Goal: Task Accomplishment & Management: Manage account settings

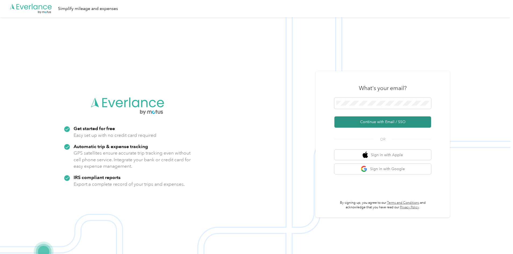
click at [382, 125] on button "Continue with Email / SSO" at bounding box center [382, 121] width 97 height 11
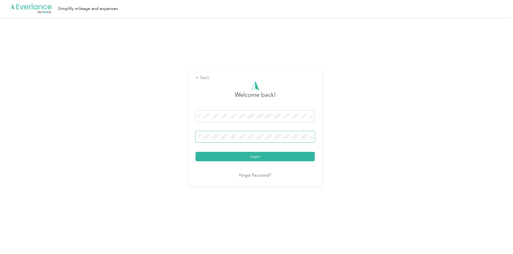
click at [196, 152] on button "Login" at bounding box center [255, 156] width 119 height 9
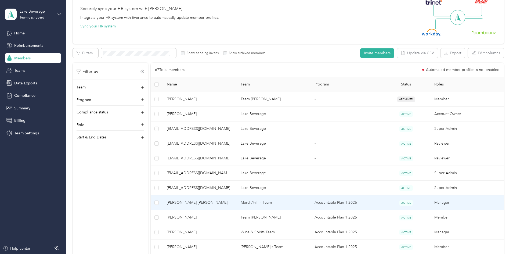
scroll to position [27, 0]
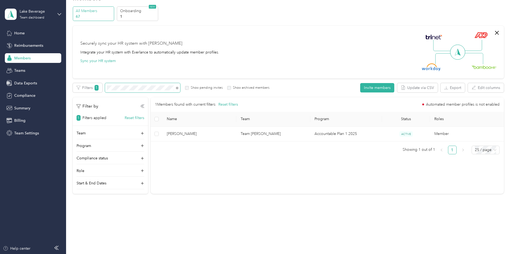
scroll to position [17, 0]
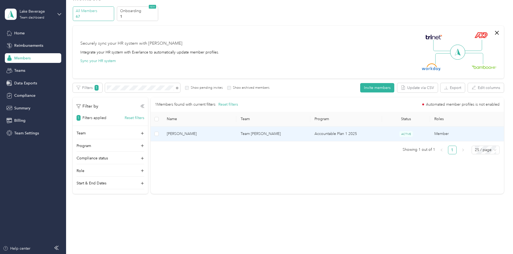
click at [220, 136] on span "[PERSON_NAME]" at bounding box center [199, 134] width 65 height 6
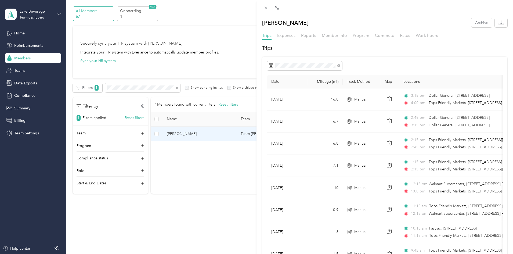
click at [34, 47] on div "[PERSON_NAME] Archive Trips Expenses Reports Member info Program Commute Rates …" at bounding box center [256, 127] width 513 height 254
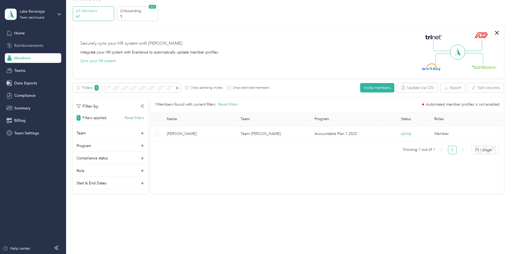
click at [31, 46] on span "Reimbursements" at bounding box center [28, 46] width 29 height 6
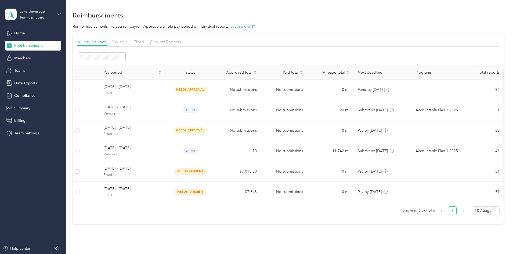
click at [128, 43] on span "Variable" at bounding box center [120, 41] width 16 height 5
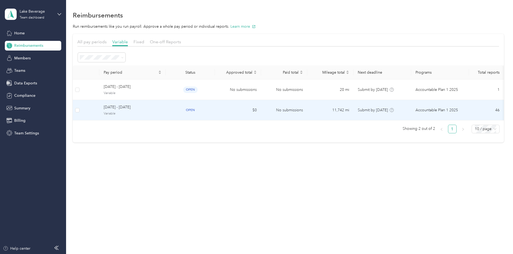
click at [161, 108] on span "[DATE] - [DATE]" at bounding box center [133, 107] width 58 height 6
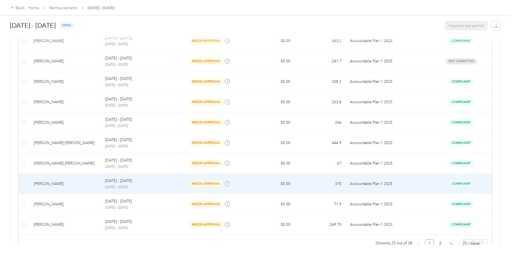
scroll to position [487, 0]
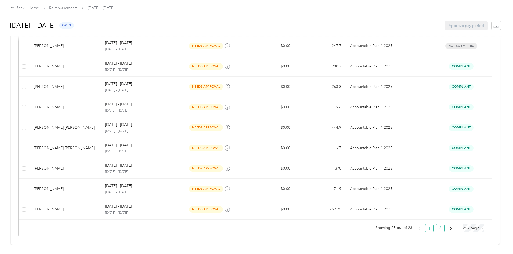
click at [436, 227] on link "2" at bounding box center [440, 228] width 8 height 8
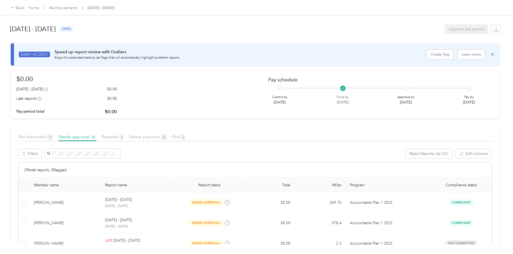
click at [53, 140] on div "Not submitted 13" at bounding box center [35, 136] width 35 height 7
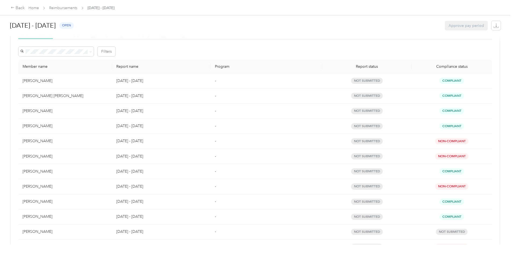
scroll to position [75, 0]
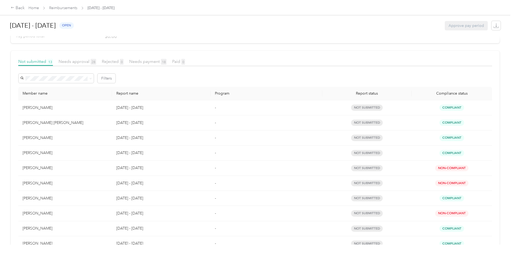
click at [96, 64] on div "Needs approval 28" at bounding box center [78, 61] width 38 height 7
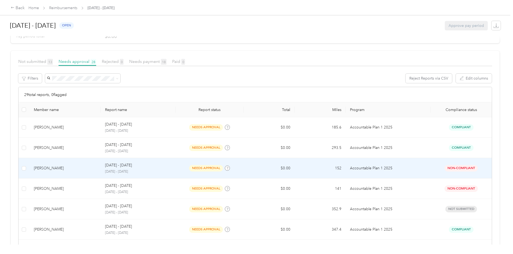
click at [132, 165] on p "[DATE] - [DATE]" at bounding box center [118, 165] width 27 height 6
